Goal: Task Accomplishment & Management: Manage account settings

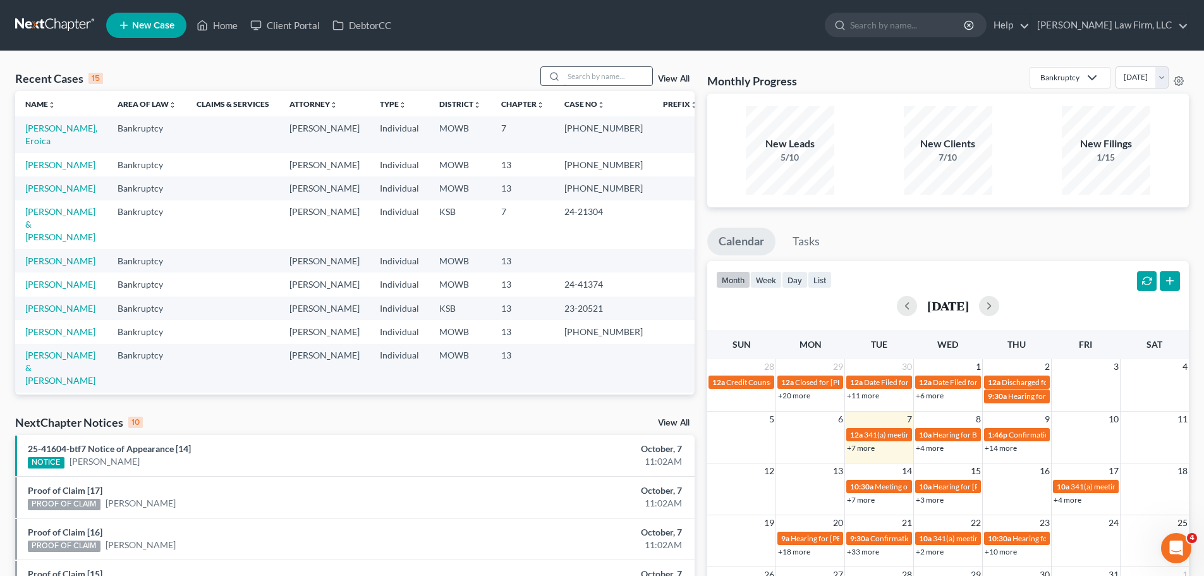
click at [607, 80] on input "search" at bounding box center [608, 76] width 89 height 18
type input "[PERSON_NAME]"
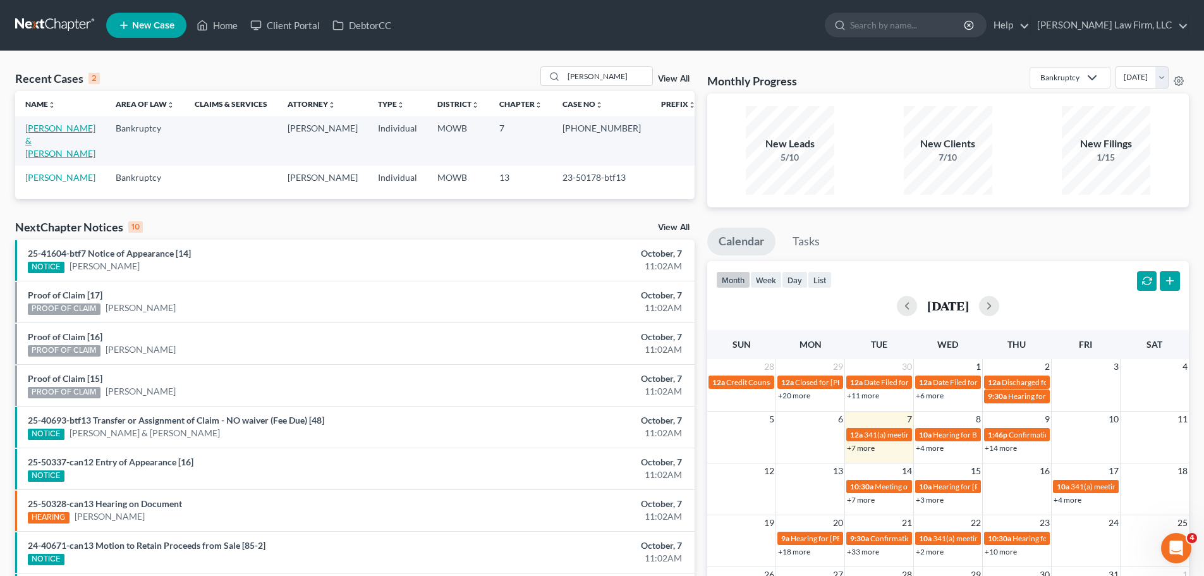
click at [91, 126] on link "[PERSON_NAME] & [PERSON_NAME]" at bounding box center [60, 141] width 70 height 36
select select "0"
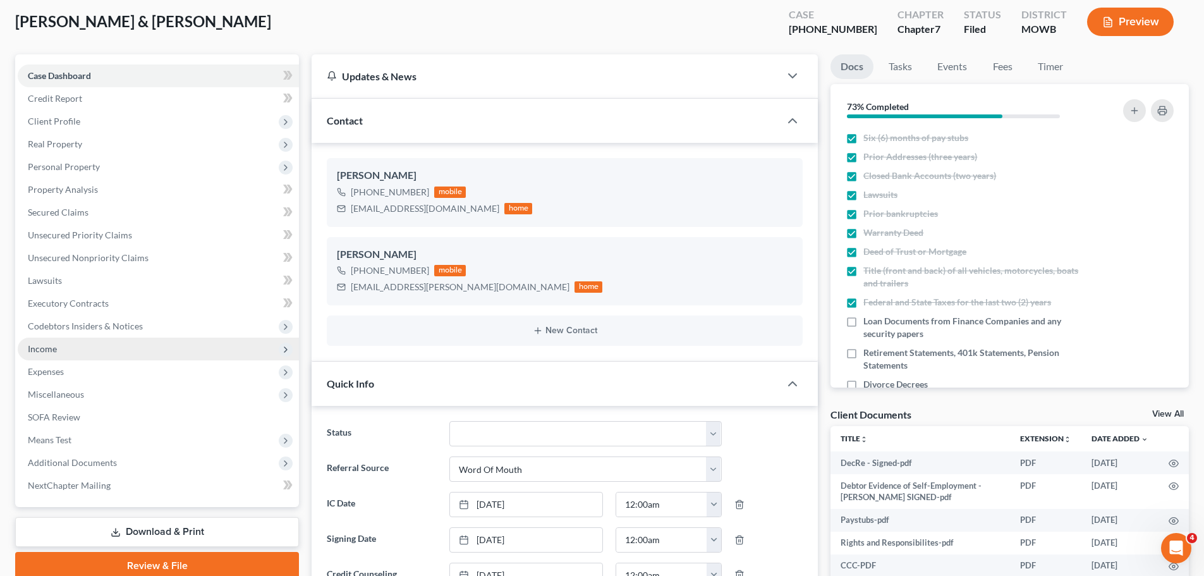
scroll to position [126, 0]
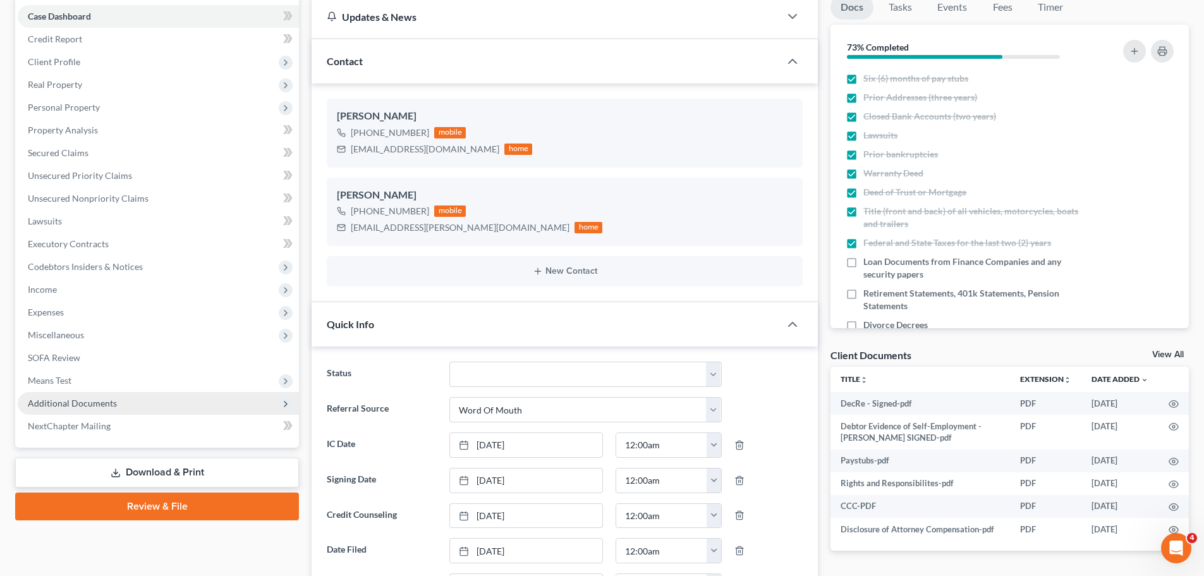
click at [99, 396] on span "Additional Documents" at bounding box center [158, 403] width 281 height 23
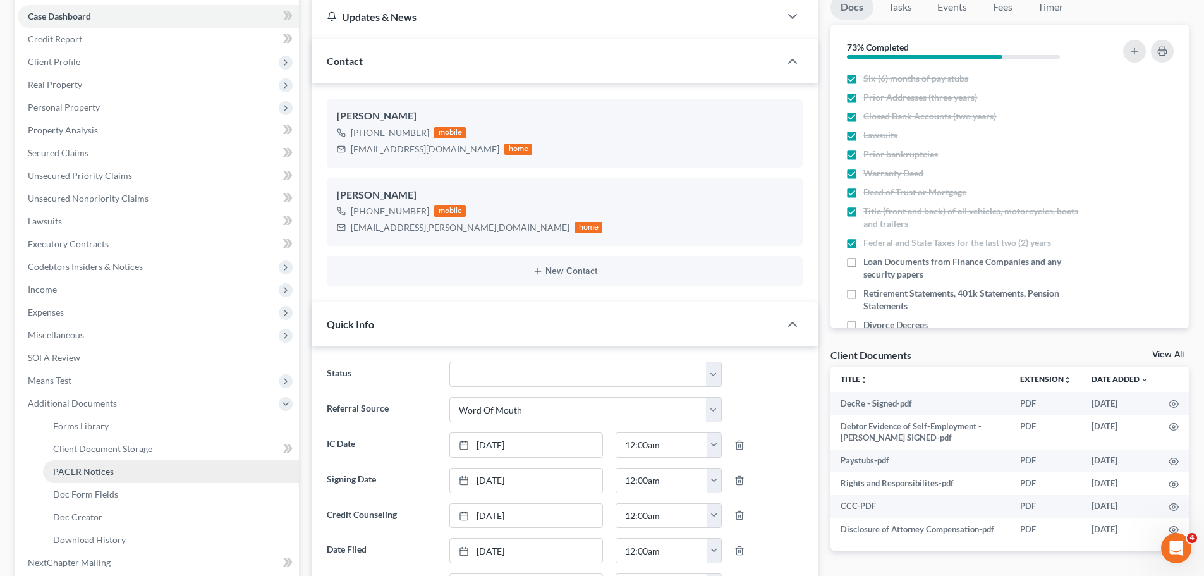
click at [132, 472] on link "PACER Notices" at bounding box center [171, 471] width 256 height 23
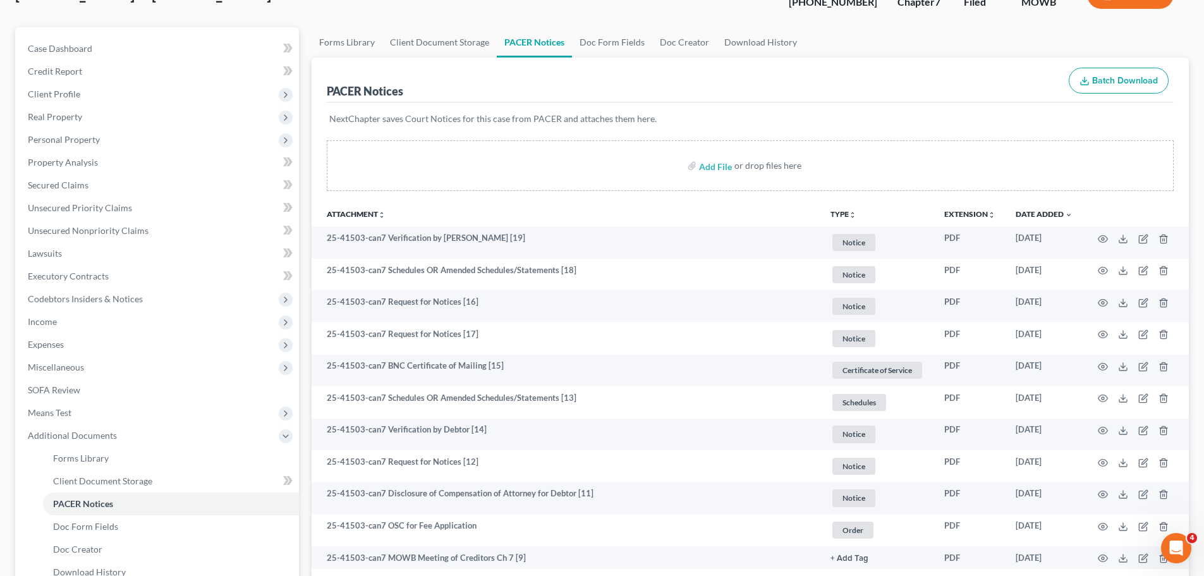
scroll to position [126, 0]
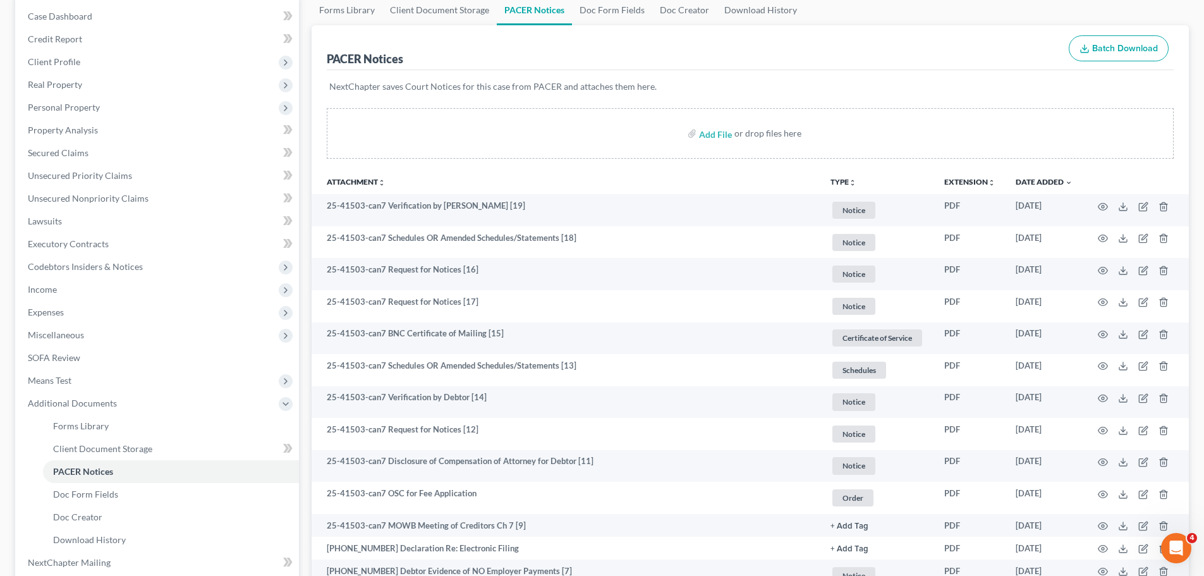
click at [840, 176] on th "TYPE unfold_more NONE Certificate of Service Court Credit Counseling Creditor C…" at bounding box center [878, 181] width 114 height 25
click at [838, 183] on button "TYPE unfold_more" at bounding box center [844, 182] width 26 height 8
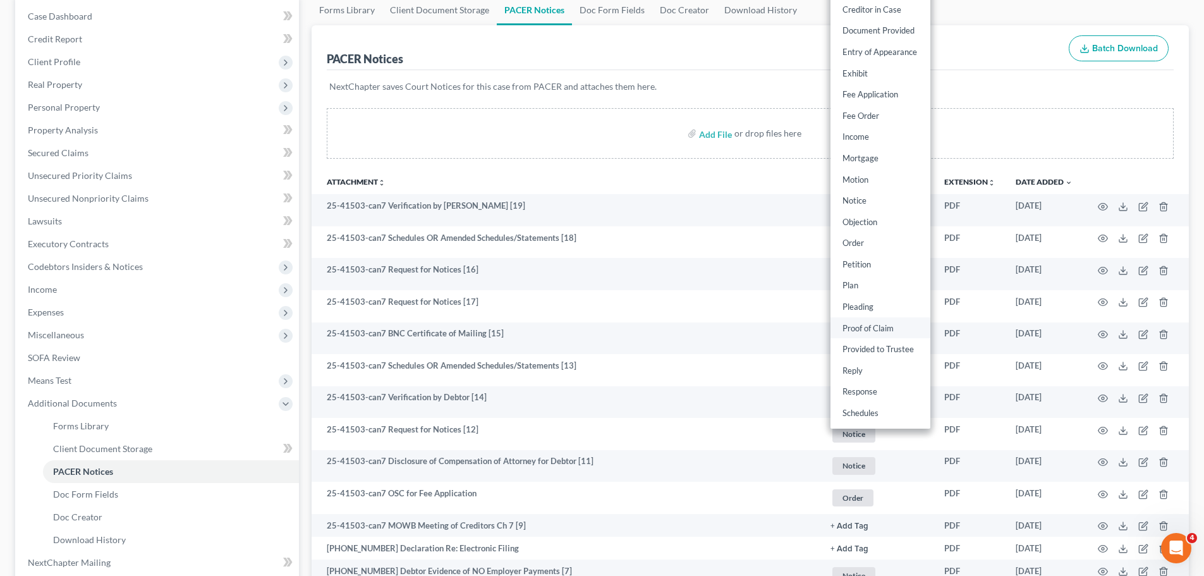
click at [890, 322] on link "Proof of Claim" at bounding box center [881, 327] width 100 height 21
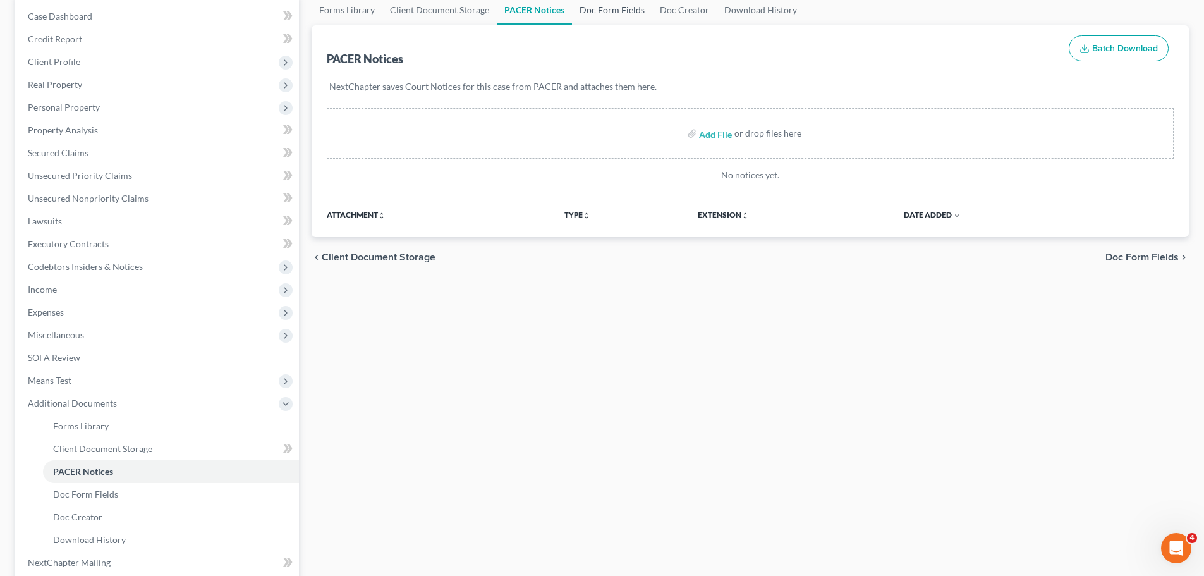
click at [616, 11] on link "Doc Form Fields" at bounding box center [612, 10] width 80 height 30
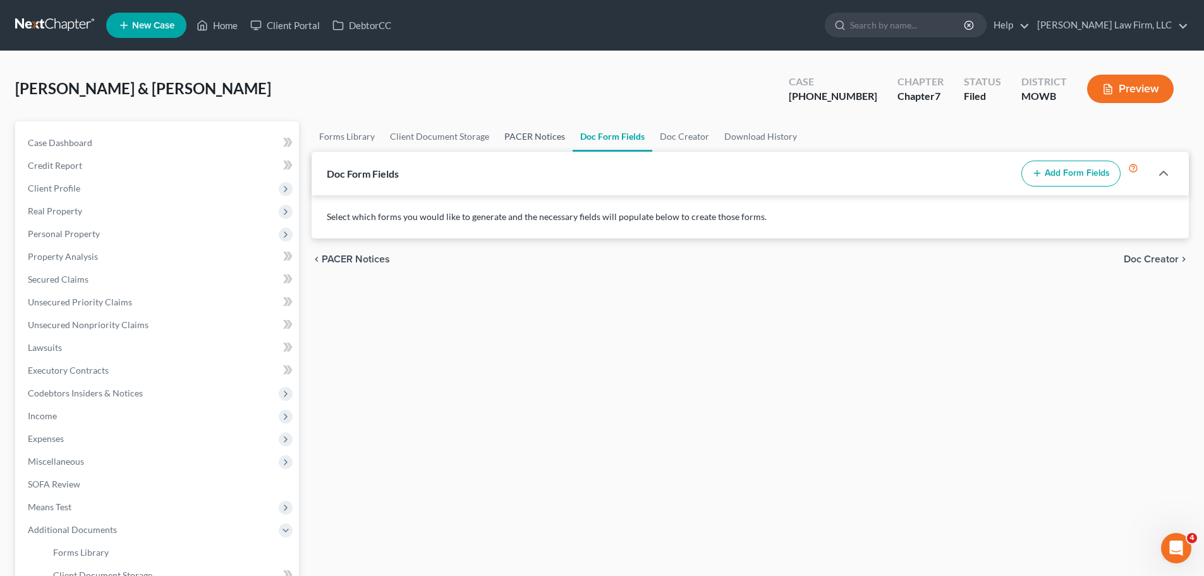
click at [540, 132] on link "PACER Notices" at bounding box center [535, 136] width 76 height 30
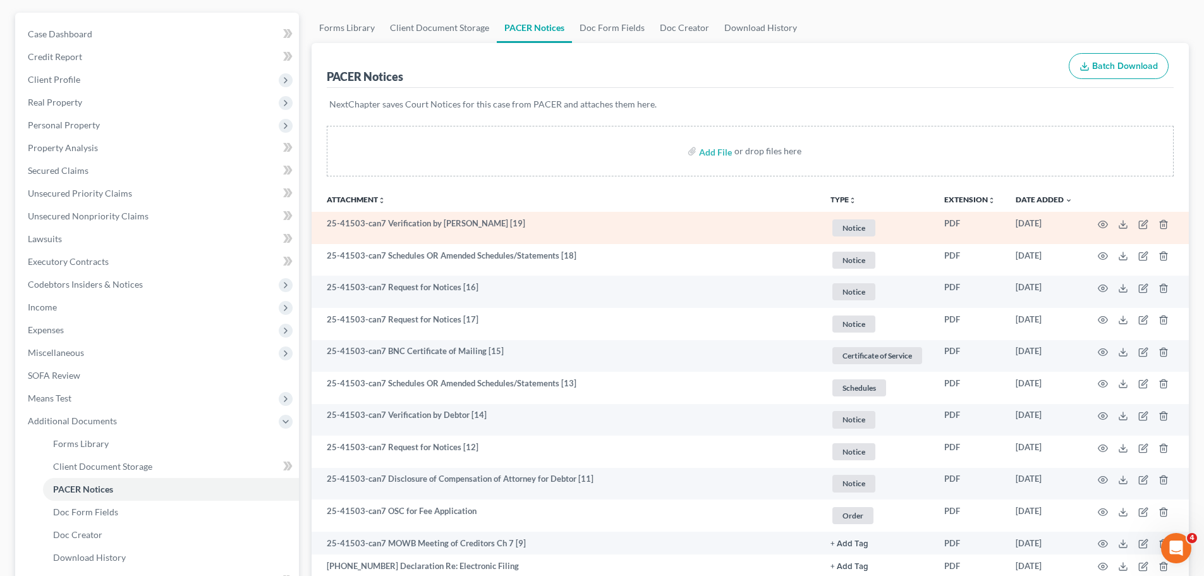
scroll to position [190, 0]
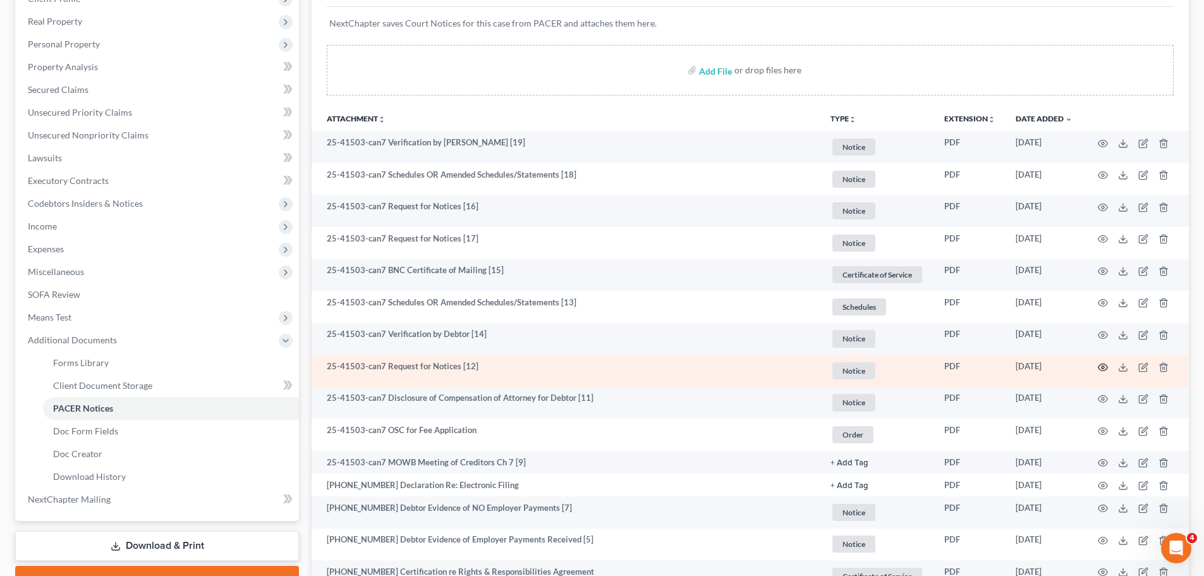
click at [1101, 366] on icon "button" at bounding box center [1103, 367] width 10 height 10
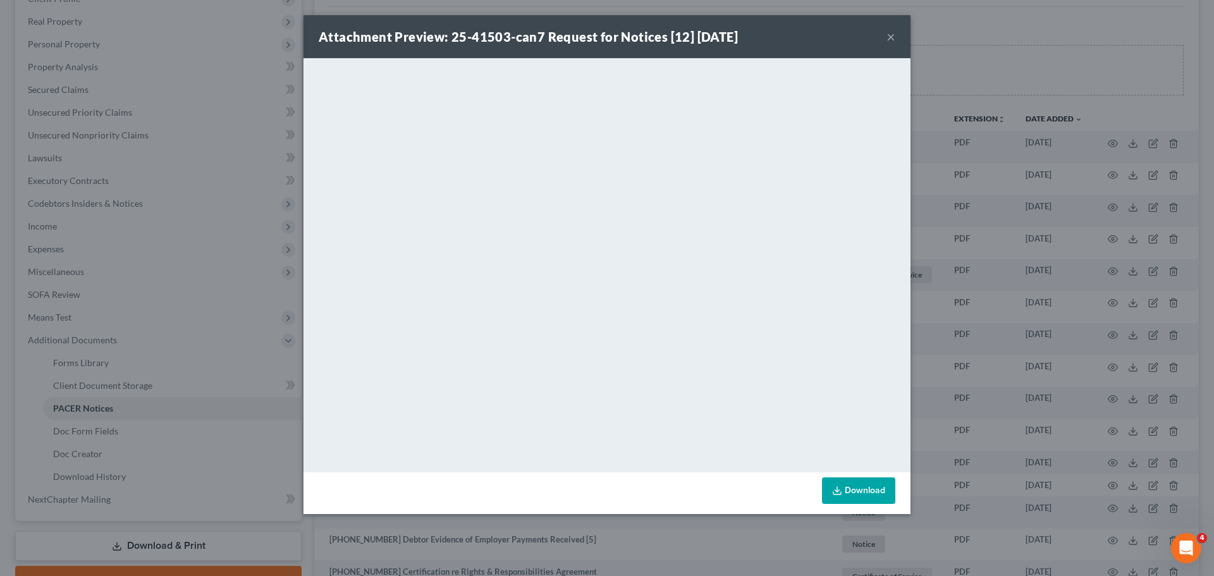
click at [890, 34] on button "×" at bounding box center [890, 36] width 9 height 15
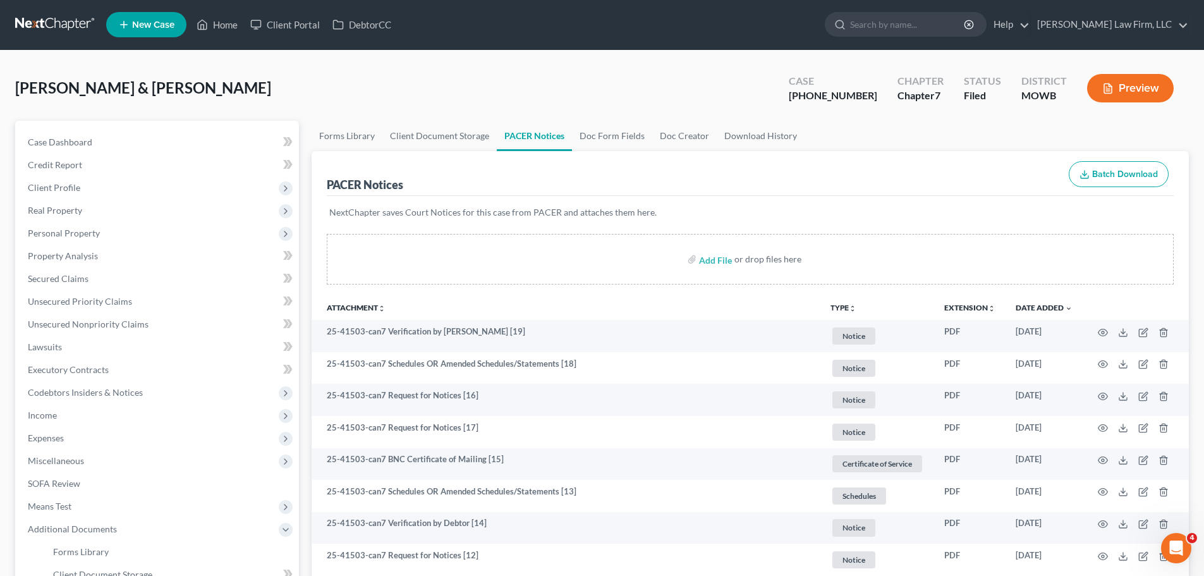
scroll to position [0, 0]
